Goal: Find specific page/section: Find specific page/section

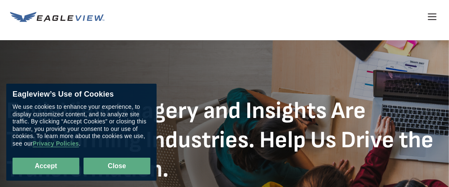
click at [113, 166] on button "Close" at bounding box center [116, 165] width 67 height 17
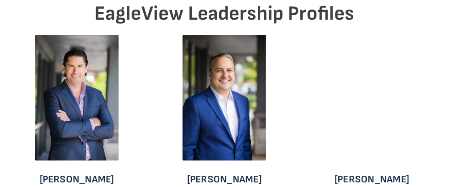
scroll to position [2254, 0]
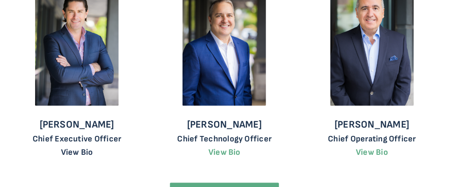
click at [84, 147] on link "View Bio" at bounding box center [77, 152] width 32 height 10
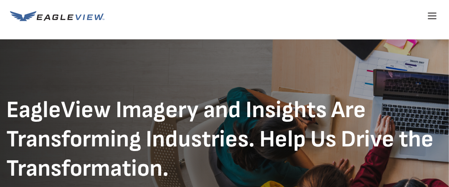
scroll to position [0, 0]
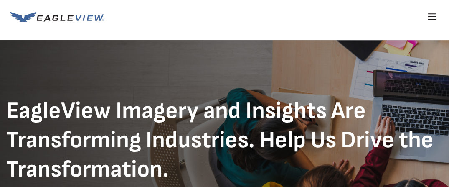
click at [432, 17] on icon at bounding box center [432, 17] width 8 height 0
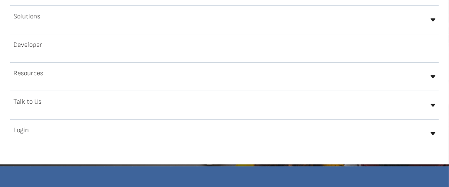
scroll to position [83, 0]
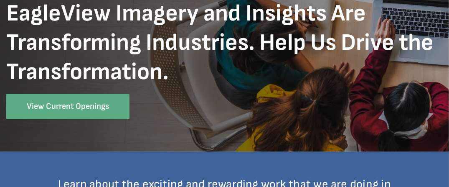
scroll to position [83, 0]
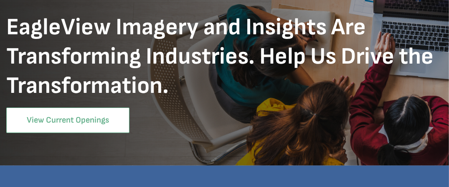
click at [66, 124] on link "View Current Openings" at bounding box center [67, 119] width 123 height 25
